Goal: Task Accomplishment & Management: Complete application form

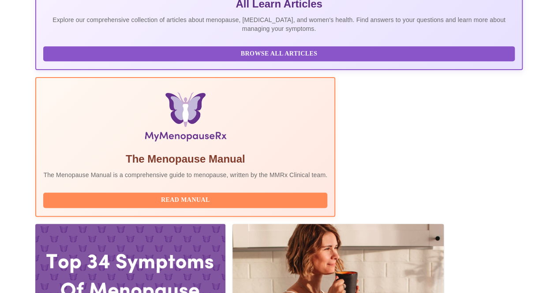
scroll to position [218, 0]
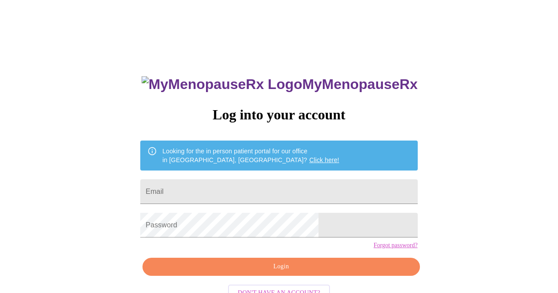
scroll to position [27, 0]
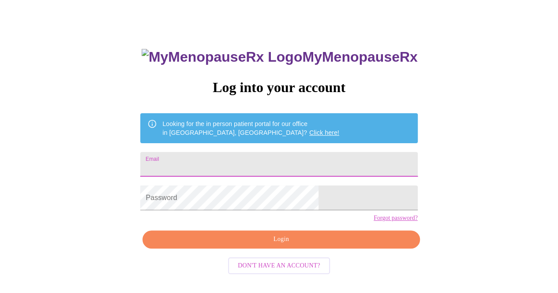
click at [220, 160] on input "Email" at bounding box center [278, 164] width 277 height 25
type input "[EMAIL_ADDRESS][DOMAIN_NAME]"
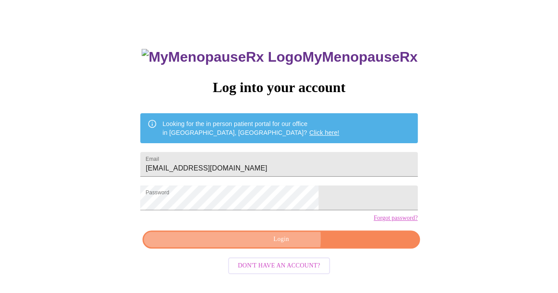
click at [279, 245] on span "Login" at bounding box center [280, 239] width 257 height 11
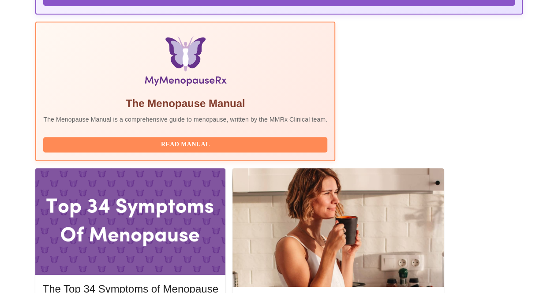
scroll to position [273, 0]
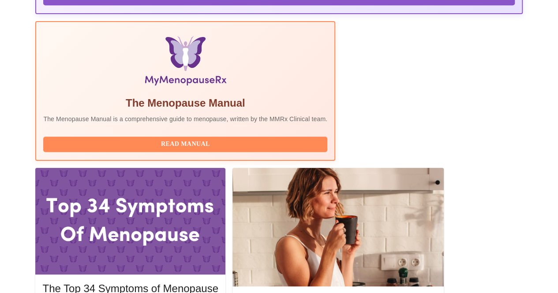
drag, startPoint x: 503, startPoint y: 177, endPoint x: 494, endPoint y: 166, distance: 13.8
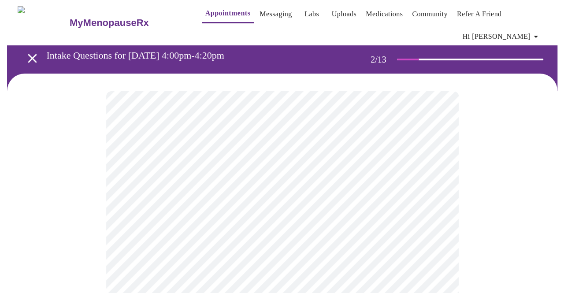
scroll to position [4, 0]
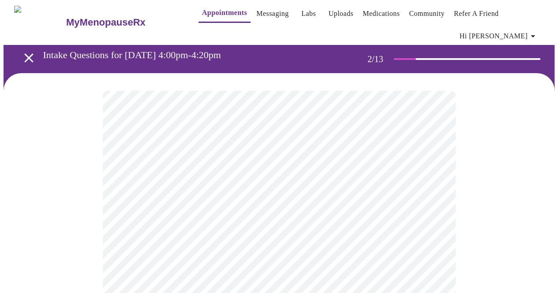
click at [248, 171] on body "MyMenopauseRx Appointments Messaging Labs Uploads Medications Community Refer a…" at bounding box center [279, 271] width 550 height 542
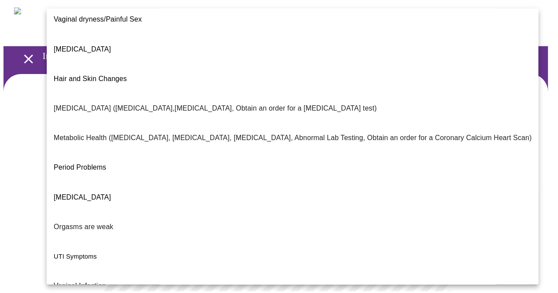
scroll to position [163, 0]
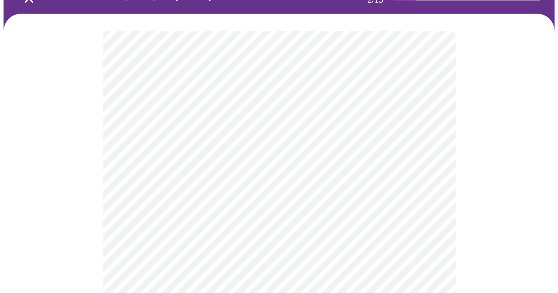
scroll to position [65, 0]
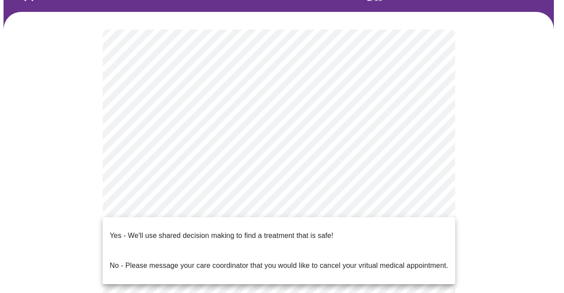
click at [166, 199] on body "MyMenopauseRx Appointments Messaging Labs Uploads Medications Community Refer a…" at bounding box center [282, 206] width 557 height 536
click at [176, 231] on p "Yes - We'll use shared decision making to find a treatment that is safe!" at bounding box center [221, 236] width 223 height 11
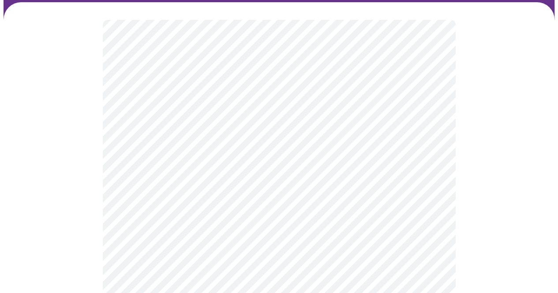
scroll to position [77, 0]
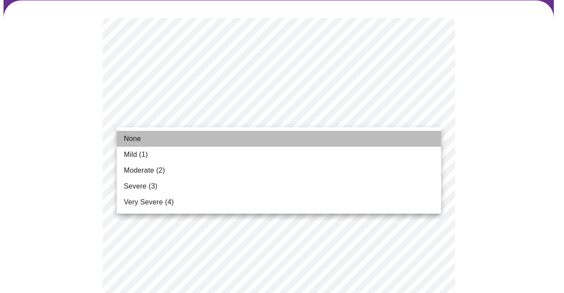
click at [206, 137] on li "None" at bounding box center [279, 139] width 324 height 16
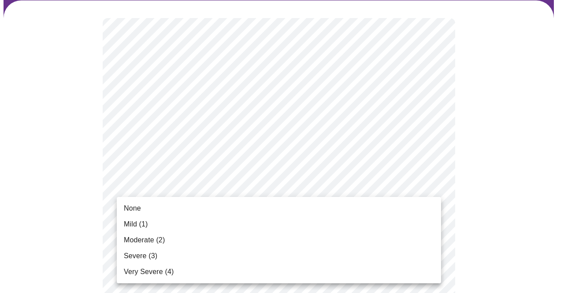
click at [226, 207] on li "None" at bounding box center [279, 209] width 324 height 16
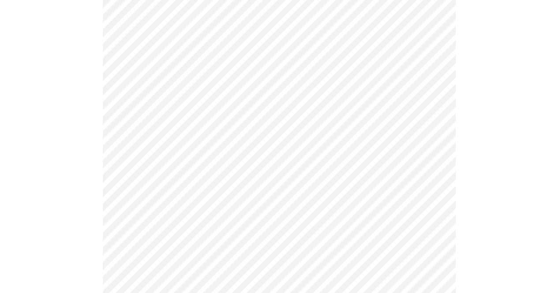
scroll to position [124, 0]
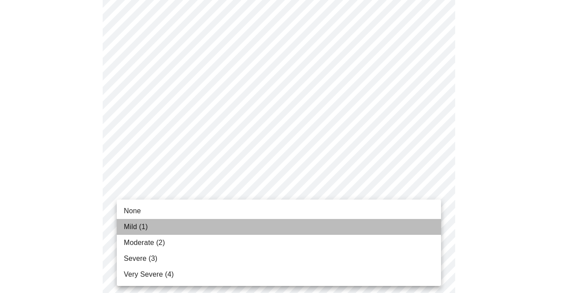
click at [147, 230] on span "Mild (1)" at bounding box center [136, 227] width 24 height 11
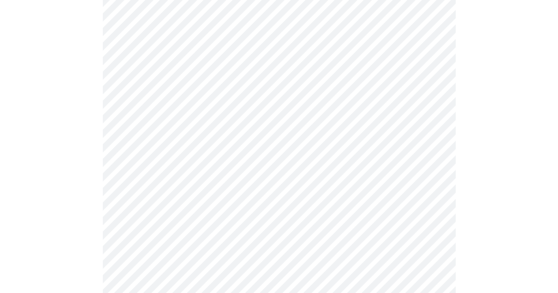
scroll to position [229, 0]
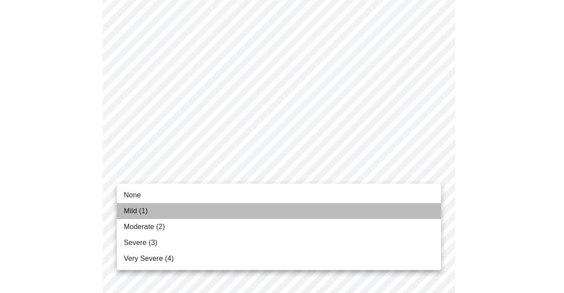
click at [167, 210] on li "Mild (1)" at bounding box center [279, 211] width 324 height 16
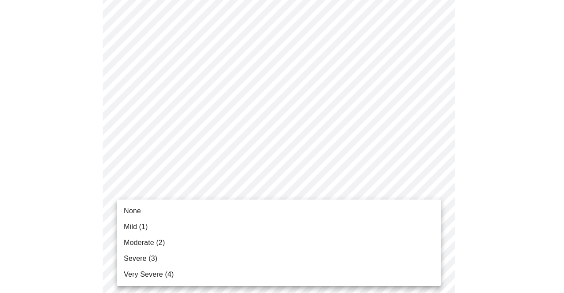
click at [175, 230] on li "Mild (1)" at bounding box center [279, 227] width 324 height 16
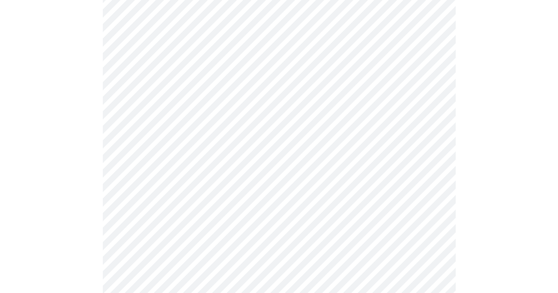
scroll to position [335, 0]
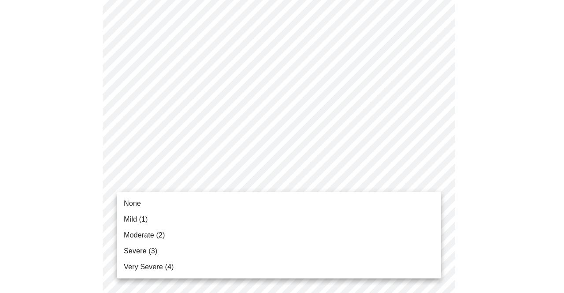
click at [168, 189] on body "MyMenopauseRx Appointments Messaging Labs Uploads Medications Community Refer a…" at bounding box center [282, 229] width 557 height 1123
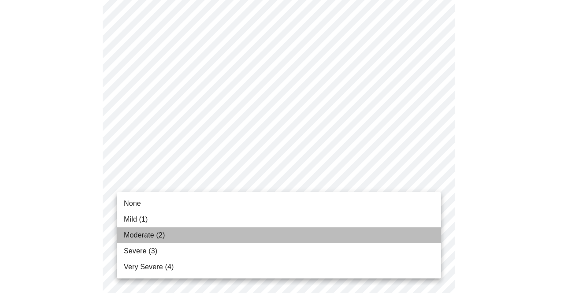
click at [161, 237] on span "Moderate (2)" at bounding box center [144, 235] width 41 height 11
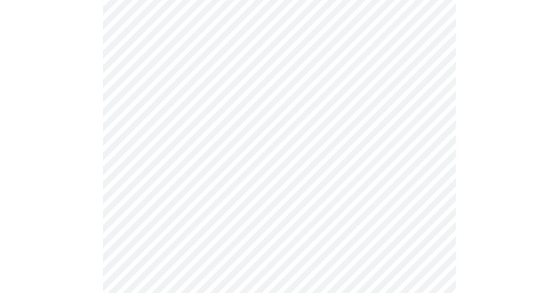
scroll to position [396, 0]
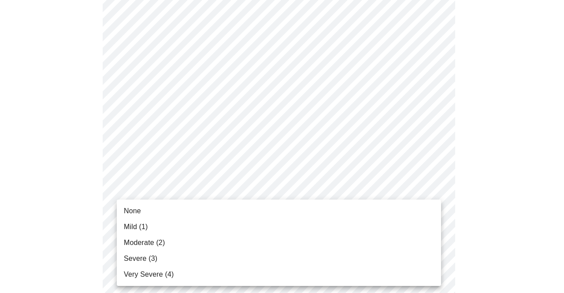
click at [230, 193] on body "MyMenopauseRx Appointments Messaging Labs Uploads Medications Community Refer a…" at bounding box center [282, 162] width 557 height 1111
click at [212, 245] on li "Moderate (2)" at bounding box center [279, 243] width 324 height 16
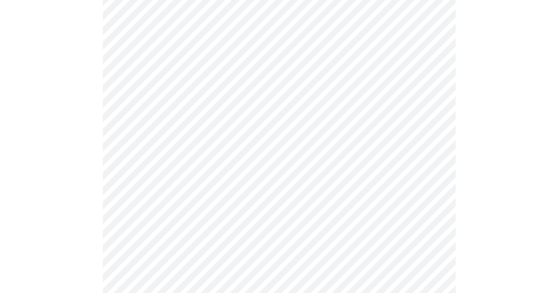
scroll to position [486, 0]
click at [167, 171] on body "MyMenopauseRx Appointments Messaging Labs Uploads Medications Community Refer a…" at bounding box center [282, 67] width 557 height 1098
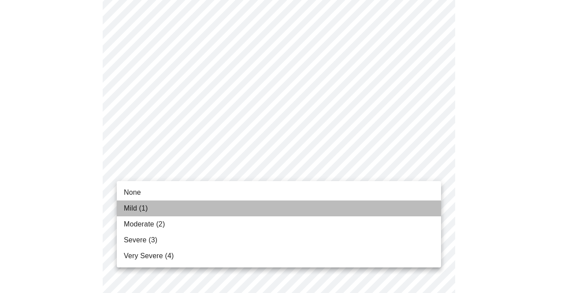
click at [149, 210] on li "Mild (1)" at bounding box center [279, 209] width 324 height 16
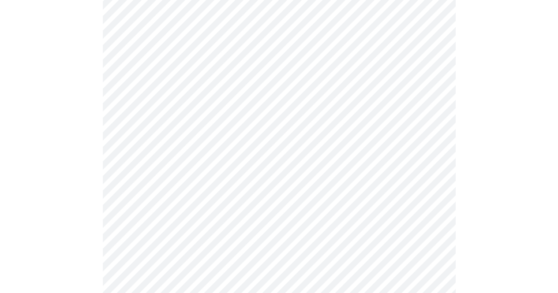
scroll to position [531, 0]
click at [203, 184] on body "MyMenopauseRx Appointments Messaging Labs Uploads Medications Community Refer a…" at bounding box center [282, 15] width 557 height 1086
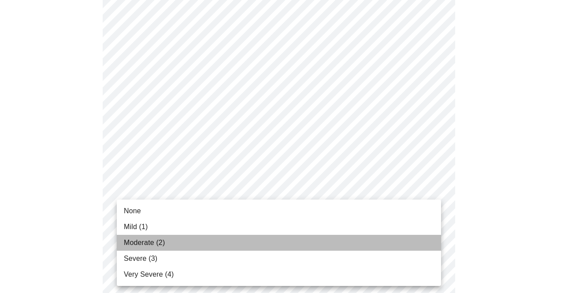
click at [193, 240] on li "Moderate (2)" at bounding box center [279, 243] width 324 height 16
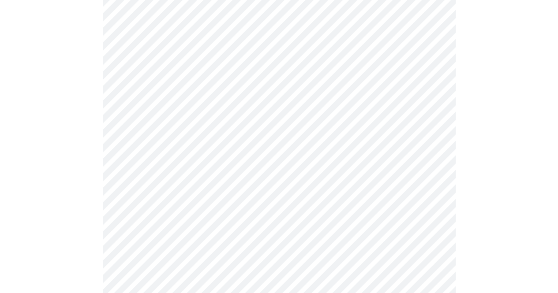
scroll to position [580, 0]
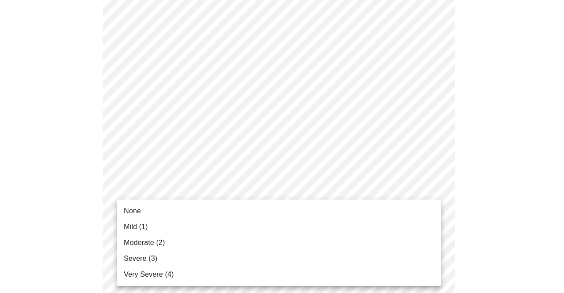
click at [178, 232] on li "Mild (1)" at bounding box center [279, 227] width 324 height 16
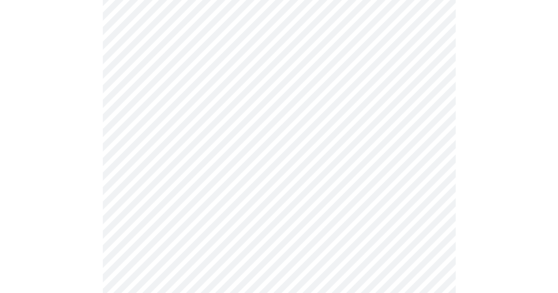
scroll to position [665, 0]
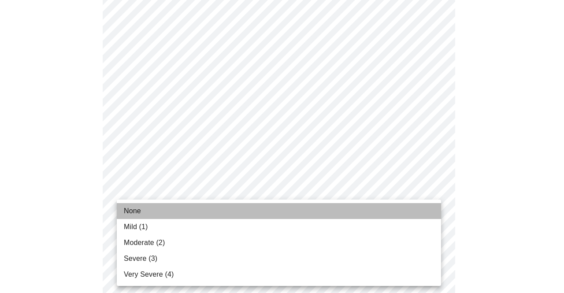
click at [197, 209] on li "None" at bounding box center [279, 211] width 324 height 16
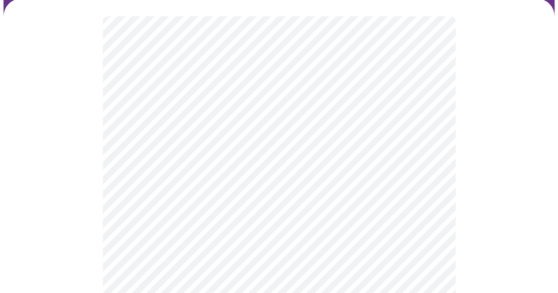
scroll to position [79, 0]
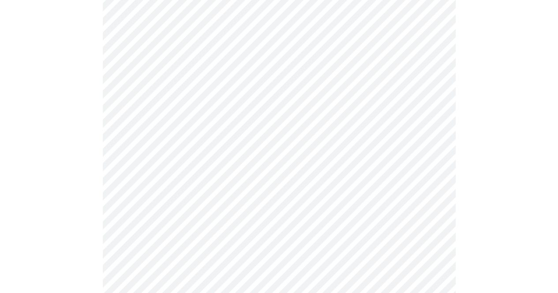
scroll to position [384, 0]
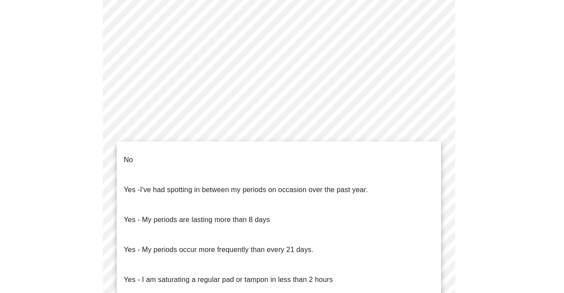
click at [179, 161] on body "MyMenopauseRx Appointments Messaging Labs Uploads Medications Community Refer a…" at bounding box center [282, 59] width 557 height 881
click at [182, 215] on p "Yes - My periods are lasting more than 8 days" at bounding box center [197, 220] width 146 height 11
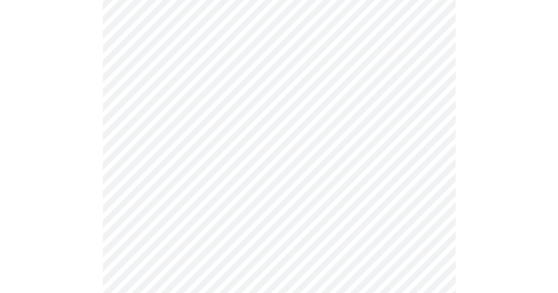
scroll to position [400, 0]
click at [196, 209] on body "MyMenopauseRx Appointments Messaging Labs Uploads Medications Community Refer a…" at bounding box center [282, 42] width 557 height 876
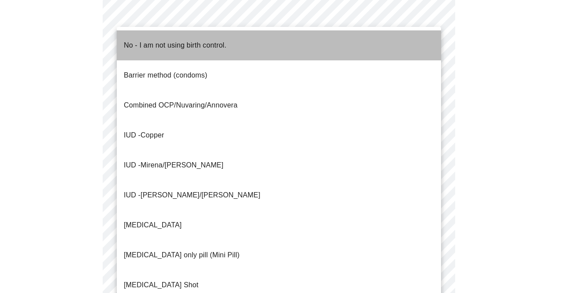
click at [175, 43] on p "No - I am not using birth control." at bounding box center [175, 45] width 103 height 11
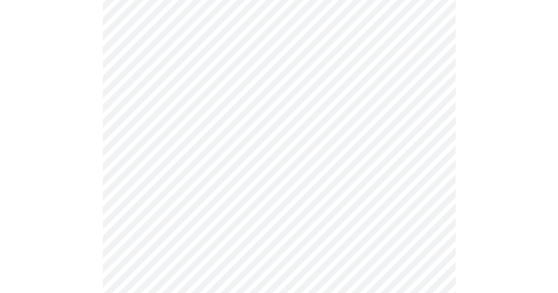
scroll to position [486, 0]
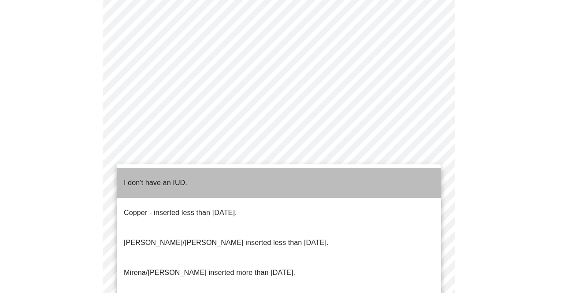
click at [198, 177] on li "I don't have an IUD." at bounding box center [279, 183] width 324 height 30
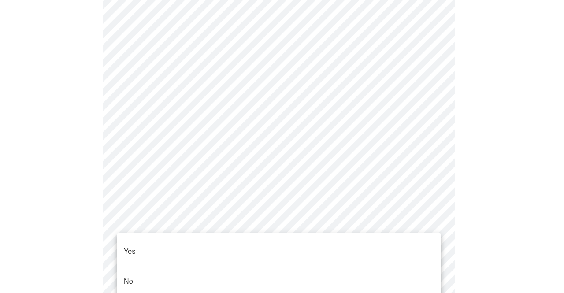
click at [187, 242] on li "Yes" at bounding box center [279, 252] width 324 height 30
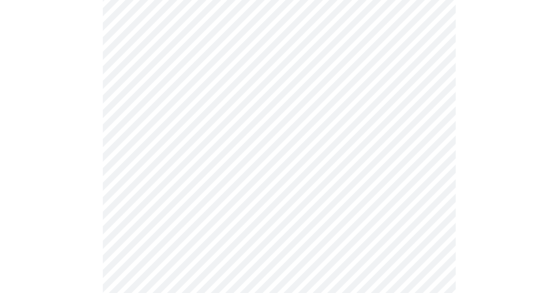
scroll to position [134, 0]
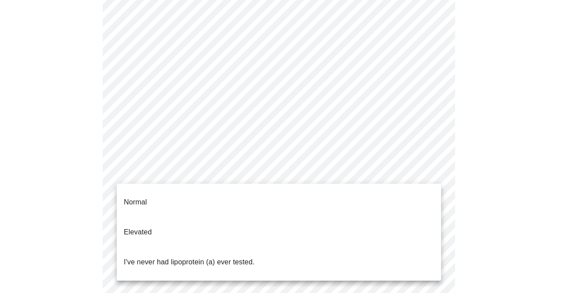
click at [223, 175] on body "MyMenopauseRx Appointments Messaging Labs Uploads Medications Community Refer a…" at bounding box center [282, 202] width 557 height 664
click at [223, 175] on div at bounding box center [282, 146] width 564 height 293
click at [223, 175] on body "MyMenopauseRx Appointments Messaging Labs Uploads Medications Community Refer a…" at bounding box center [282, 202] width 557 height 664
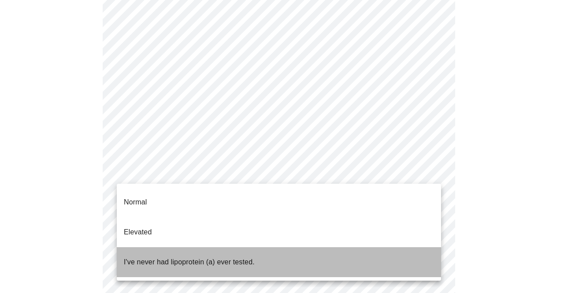
click at [208, 257] on p "I've never had lipoprotein (a) ever tested." at bounding box center [189, 262] width 131 height 11
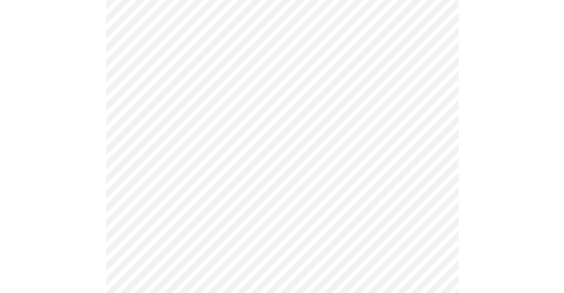
scroll to position [0, 0]
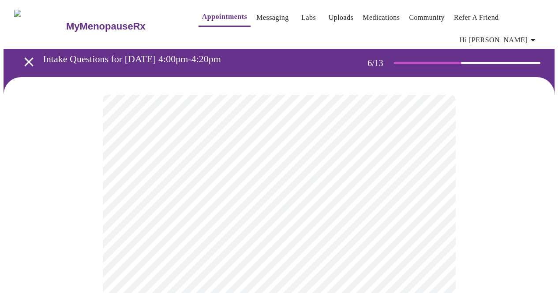
click at [213, 241] on body "MyMenopauseRx Appointments Messaging Labs Uploads Medications Community Refer a…" at bounding box center [279, 242] width 550 height 477
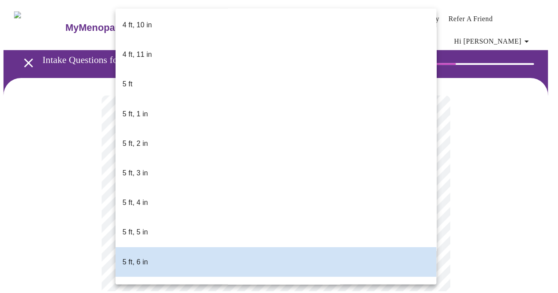
scroll to position [662, 0]
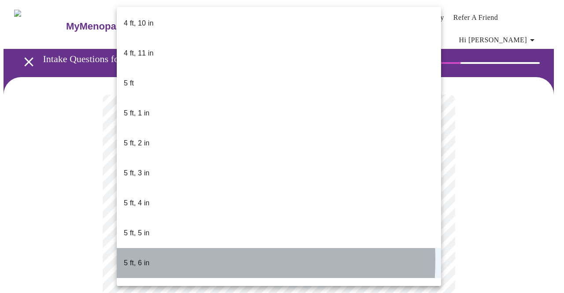
click at [130, 258] on p "5 ft, 6 in" at bounding box center [137, 263] width 26 height 11
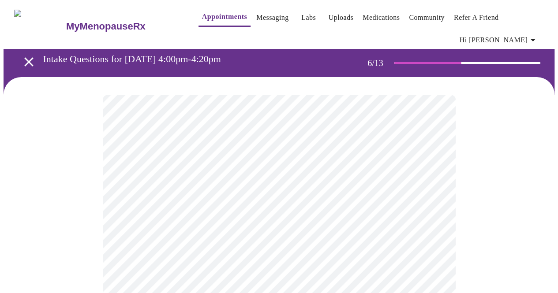
click at [90, 169] on div at bounding box center [279, 279] width 550 height 404
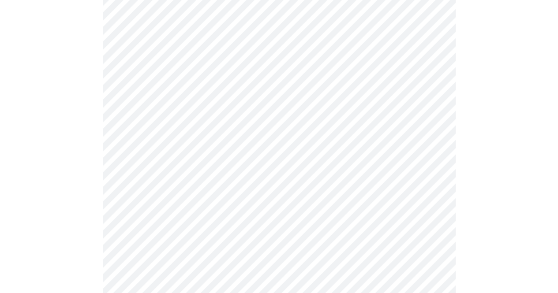
scroll to position [2286, 0]
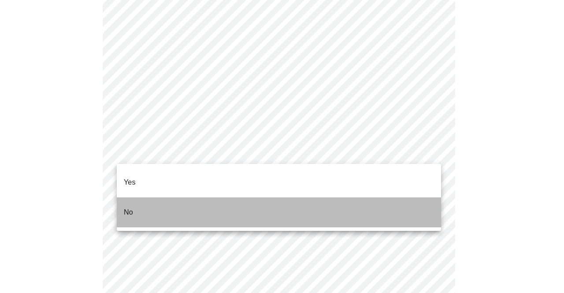
click at [175, 197] on li "No" at bounding box center [279, 212] width 324 height 30
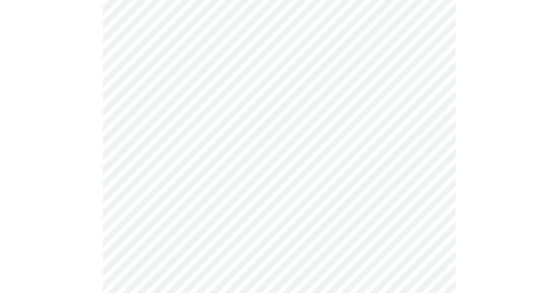
scroll to position [420, 0]
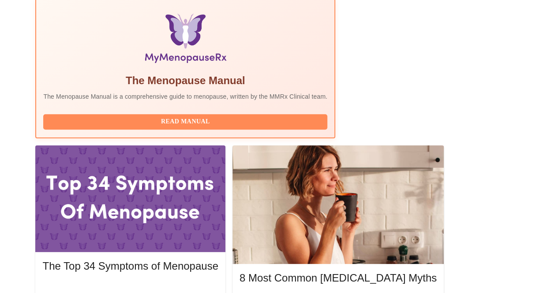
scroll to position [300, 0]
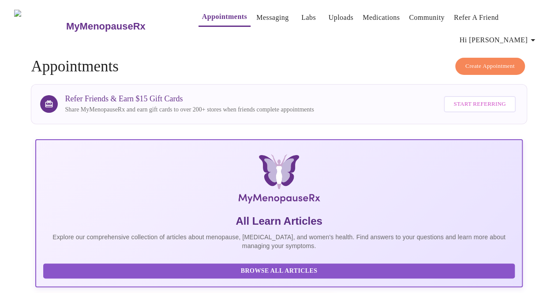
click at [256, 18] on link "Messaging" at bounding box center [272, 17] width 32 height 12
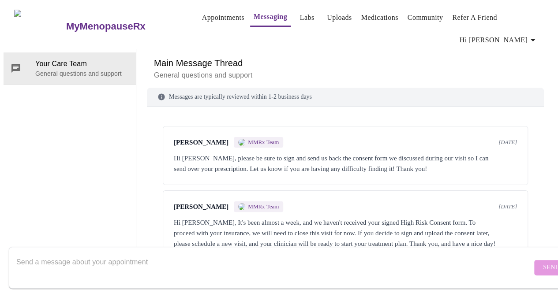
scroll to position [4, 0]
click at [203, 217] on div "Hi Caryn, It's been almost a week, and we haven't received your signed High Ris…" at bounding box center [345, 233] width 343 height 32
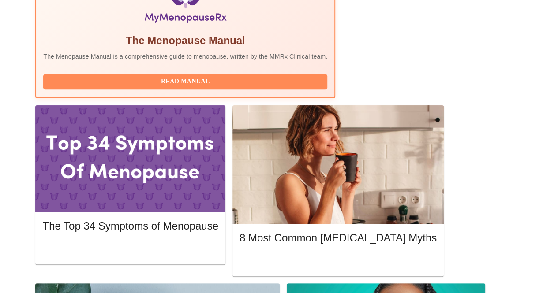
scroll to position [351, 0]
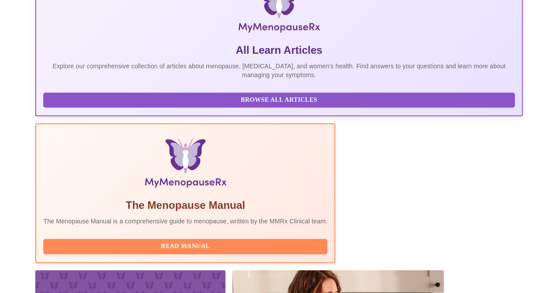
scroll to position [0, 0]
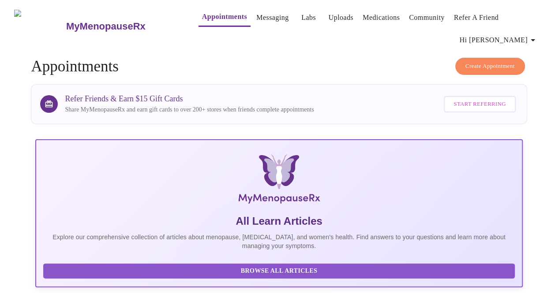
click at [301, 16] on link "Labs" at bounding box center [308, 17] width 15 height 12
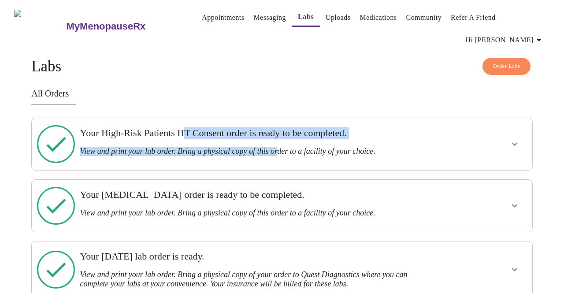
drag, startPoint x: 188, startPoint y: 126, endPoint x: 288, endPoint y: 129, distance: 100.1
click at [288, 129] on div "Your High-Risk Patients HT Consent order is ready to be completed. View and pri…" at bounding box center [258, 141] width 356 height 29
click at [288, 147] on h3 "View and print your lab order. Bring a physical copy of this order to a facilit…" at bounding box center [258, 151] width 356 height 9
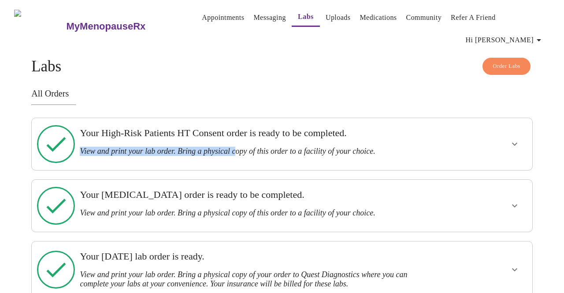
drag, startPoint x: 242, startPoint y: 132, endPoint x: 416, endPoint y: 124, distance: 174.7
click at [416, 127] on div "Your High-Risk Patients HT Consent order is ready to be completed. View and pri…" at bounding box center [258, 141] width 356 height 29
click at [416, 127] on h3 "Your High-Risk Patients HT Consent order is ready to be completed." at bounding box center [258, 132] width 356 height 11
click at [519, 139] on icon "show more" at bounding box center [514, 144] width 11 height 11
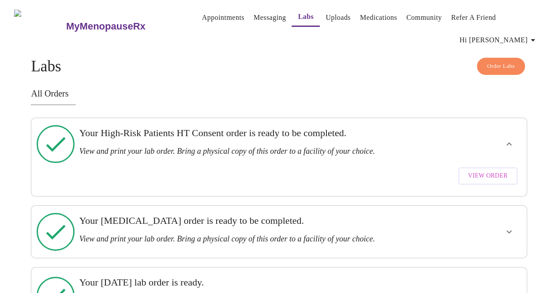
click at [507, 171] on span "View Order" at bounding box center [488, 176] width 40 height 11
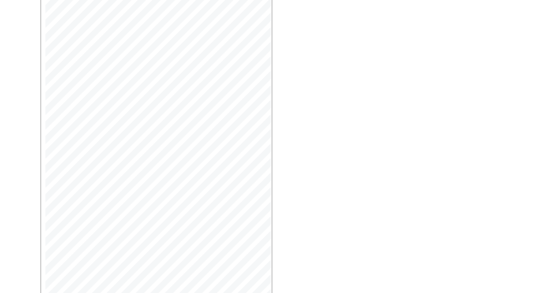
scroll to position [235, 0]
click at [99, 274] on span "Open Larger PDF" at bounding box center [80, 279] width 57 height 11
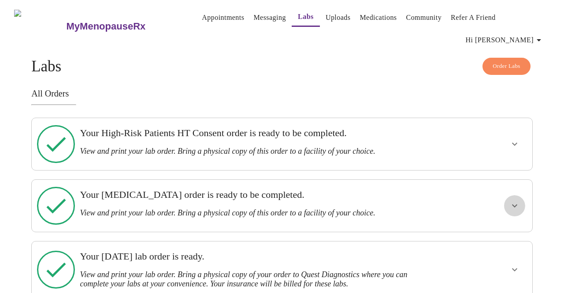
click at [518, 201] on icon "show more" at bounding box center [514, 206] width 11 height 11
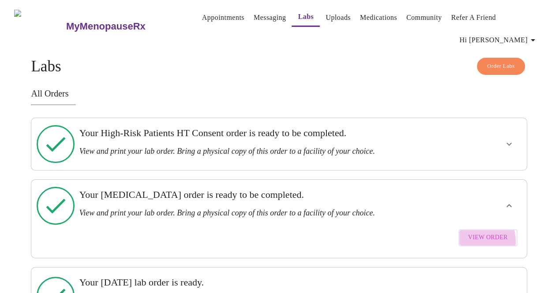
click at [478, 232] on span "View Order" at bounding box center [488, 237] width 40 height 11
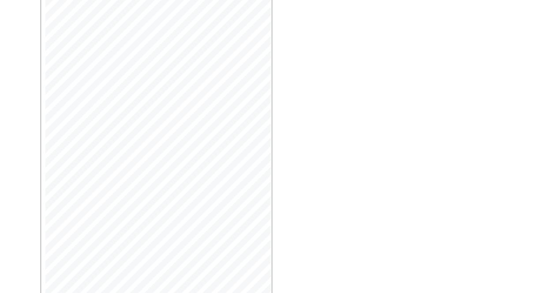
scroll to position [209, 0]
click at [88, 274] on span "Open Larger PDF" at bounding box center [80, 279] width 57 height 11
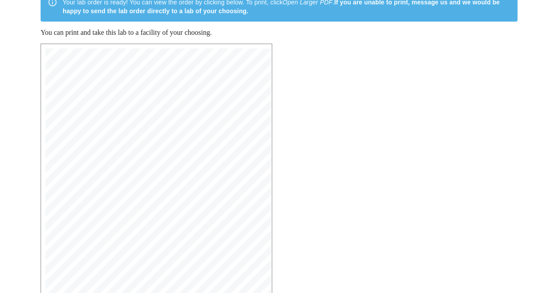
scroll to position [103, 0]
click at [122, 198] on div "MyMenopauseRx | 7/30/25, 1:41 PM MyMenopauseRx | 1 of 1 MyMenopauseRx 1604 N Ma…" at bounding box center [156, 208] width 222 height 319
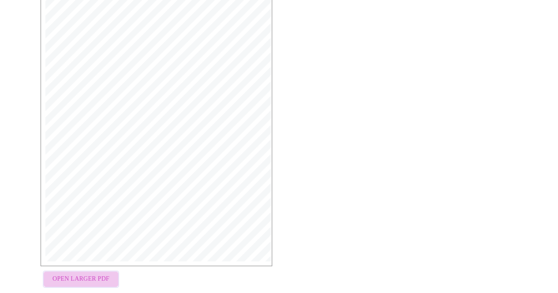
click at [86, 274] on span "Open Larger PDF" at bounding box center [80, 279] width 57 height 11
